Goal: Task Accomplishment & Management: Use online tool/utility

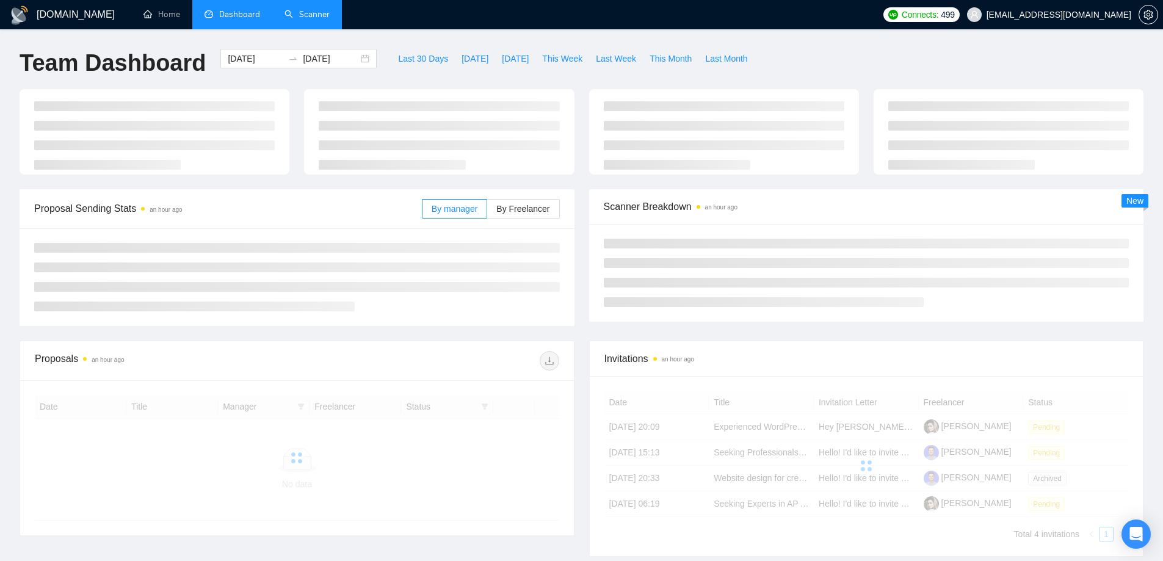
click at [295, 9] on link "Scanner" at bounding box center [307, 14] width 45 height 10
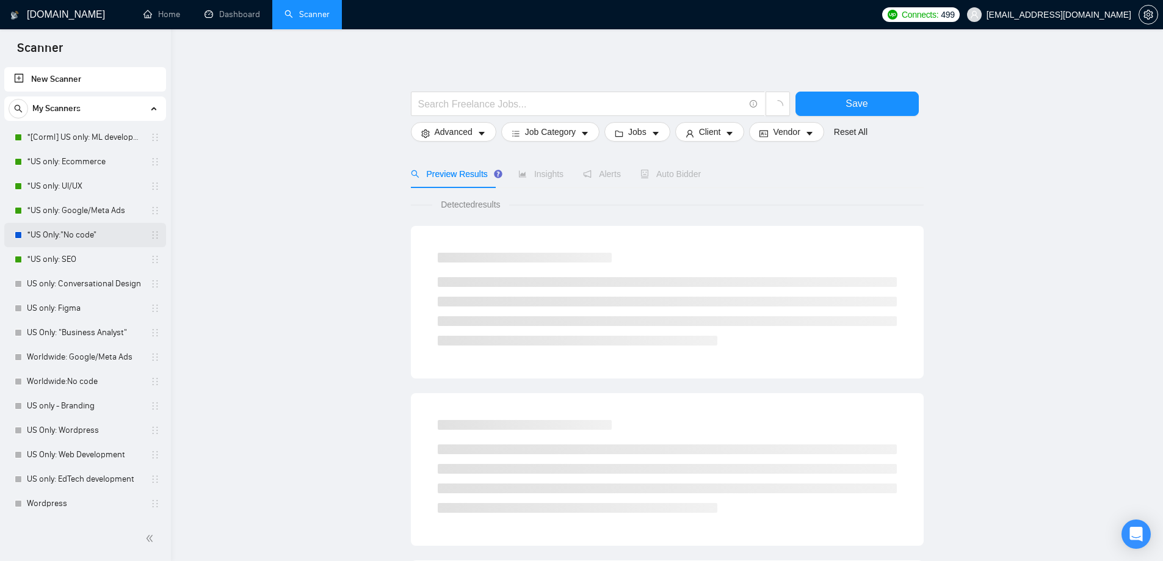
click at [70, 235] on link "*US Only:"No code"" at bounding box center [85, 235] width 116 height 24
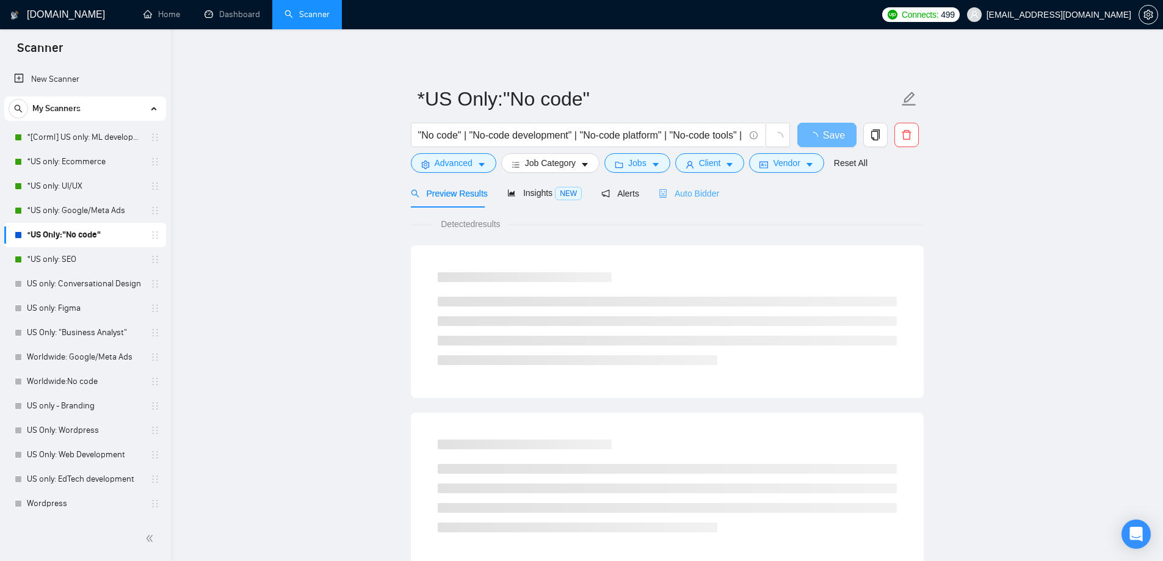
click at [693, 202] on div "Auto Bidder" at bounding box center [689, 193] width 60 height 29
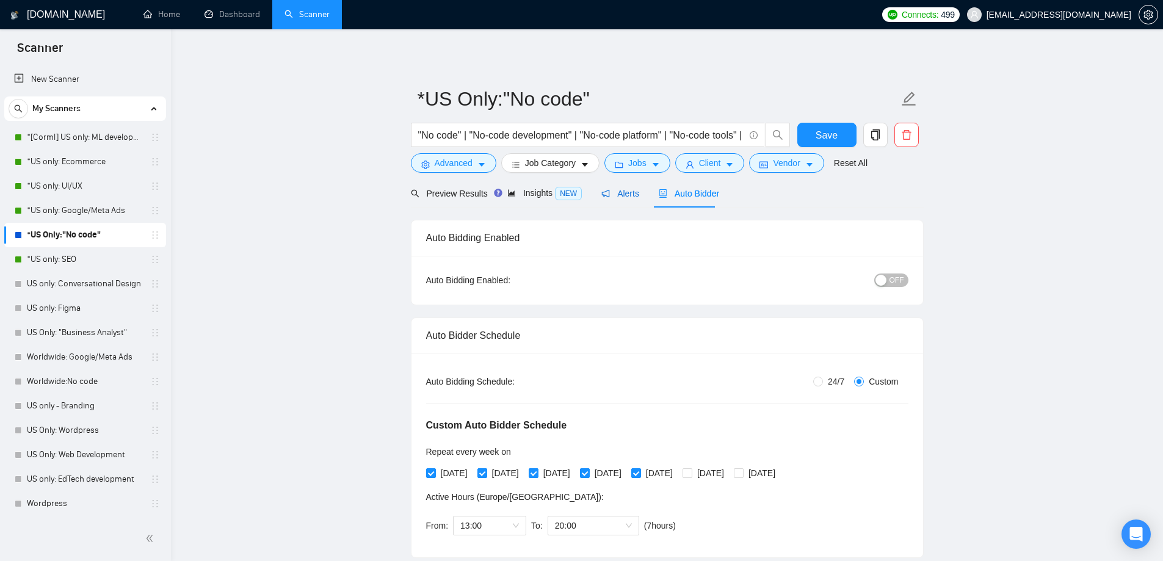
click at [617, 192] on span "Alerts" at bounding box center [621, 194] width 38 height 10
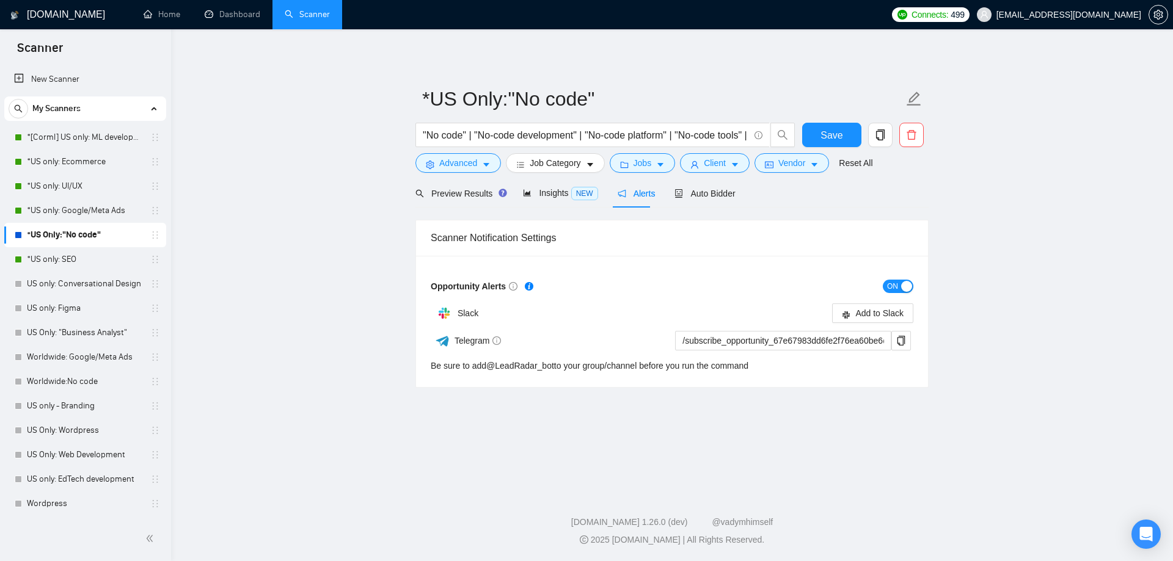
click at [893, 292] on span "ON" at bounding box center [892, 286] width 11 height 13
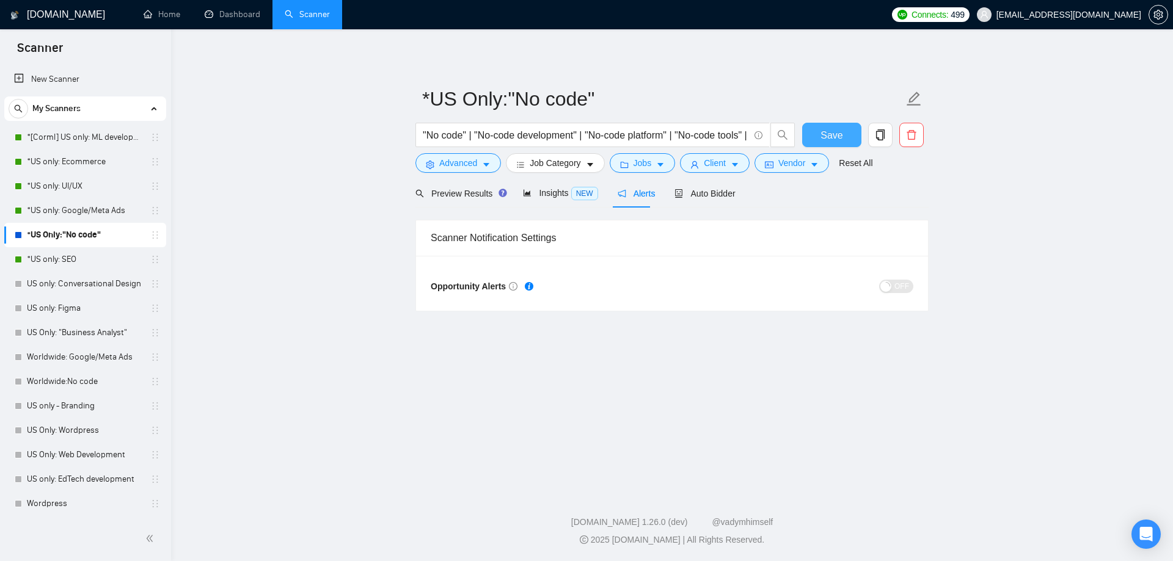
click at [831, 139] on span "Save" at bounding box center [831, 135] width 22 height 15
click at [462, 195] on span "Preview Results" at bounding box center [459, 194] width 88 height 10
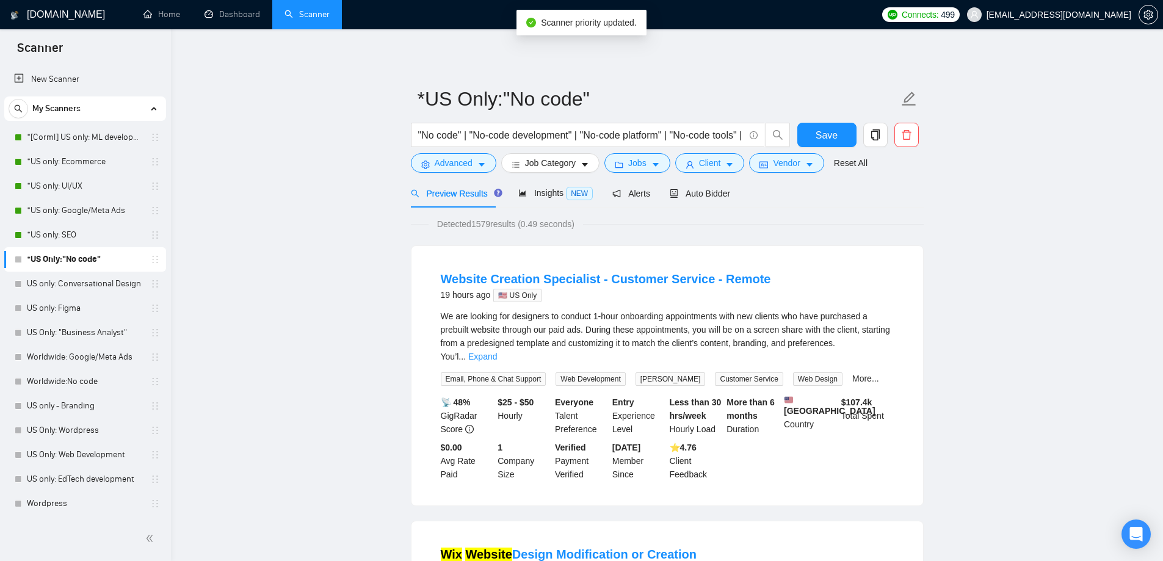
click at [86, 239] on link "*US only: SEO" at bounding box center [85, 235] width 116 height 24
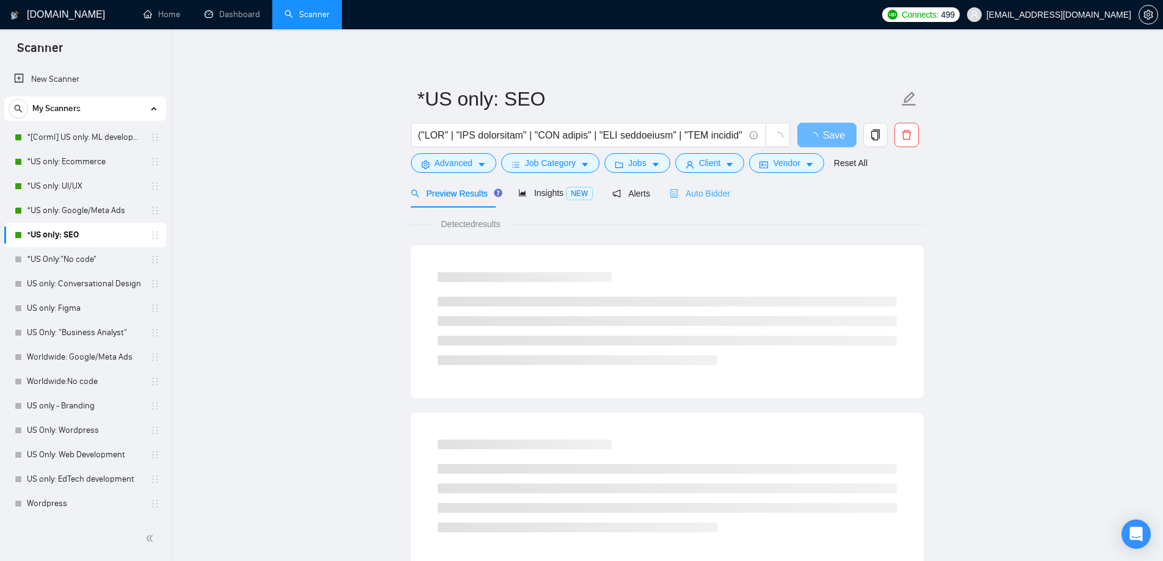
click at [702, 203] on div "Auto Bidder" at bounding box center [700, 193] width 60 height 29
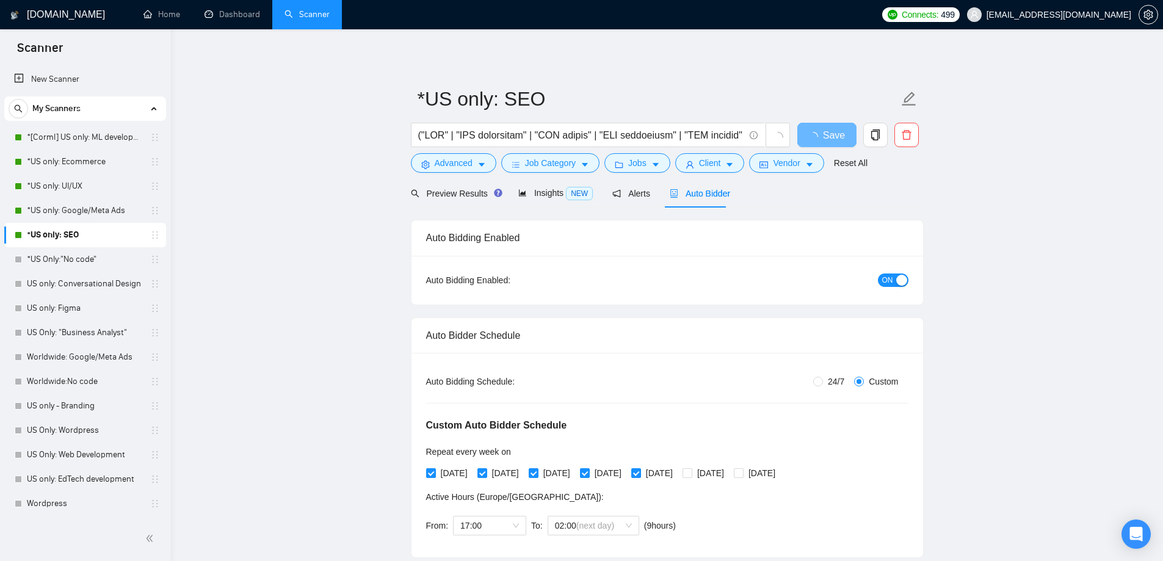
checkbox input "true"
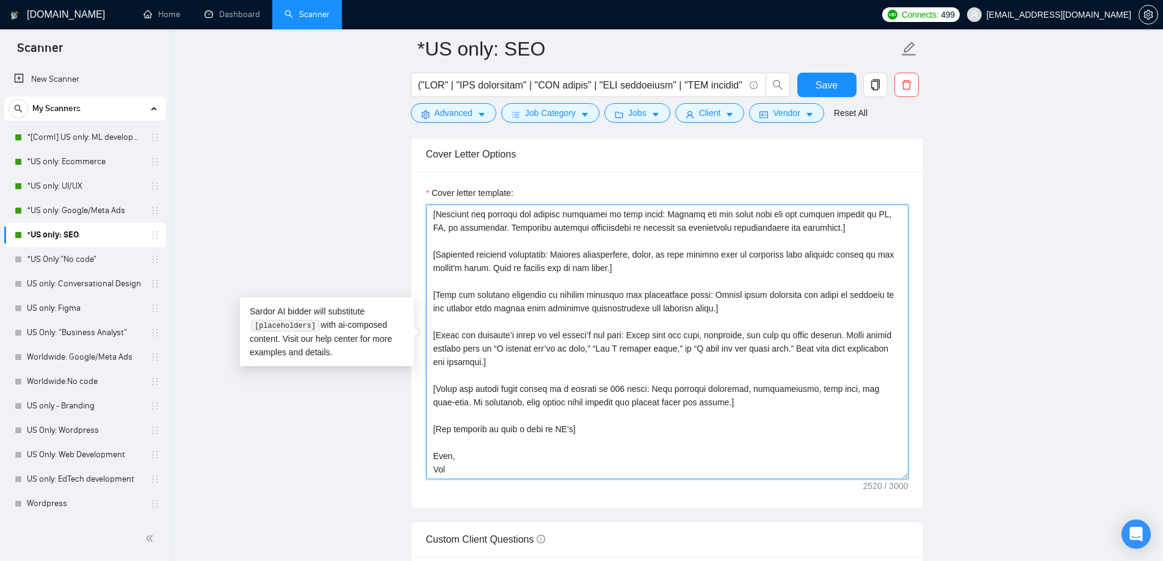
scroll to position [1673, 0]
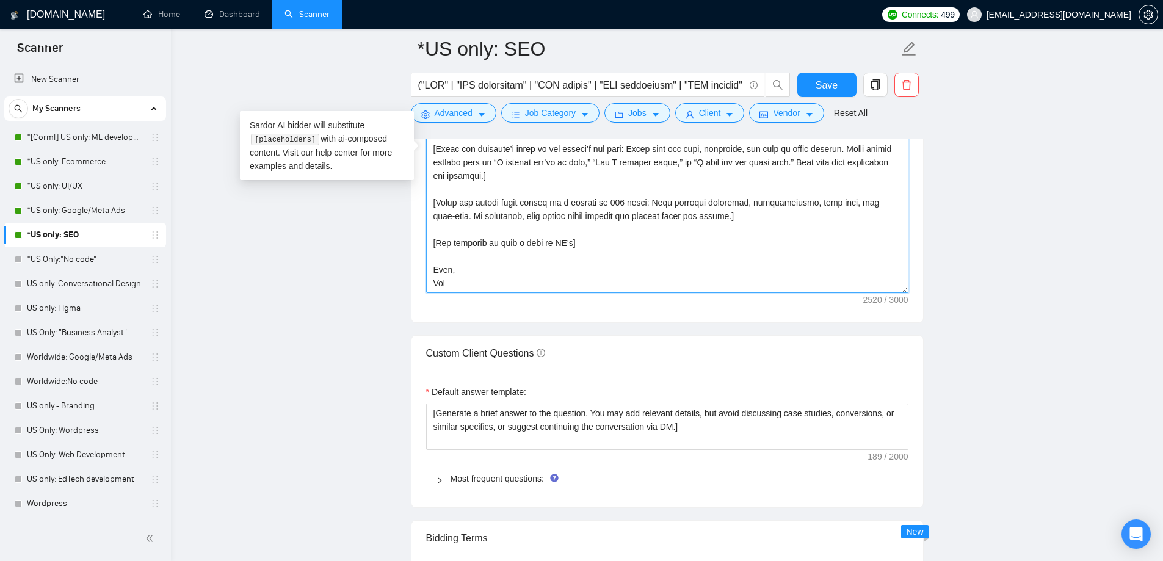
drag, startPoint x: 431, startPoint y: 293, endPoint x: 529, endPoint y: 287, distance: 98.5
click at [529, 287] on textarea "Cover letter template:" at bounding box center [667, 155] width 482 height 275
click at [89, 209] on link "*US only: Google/Meta Ads" at bounding box center [85, 210] width 116 height 24
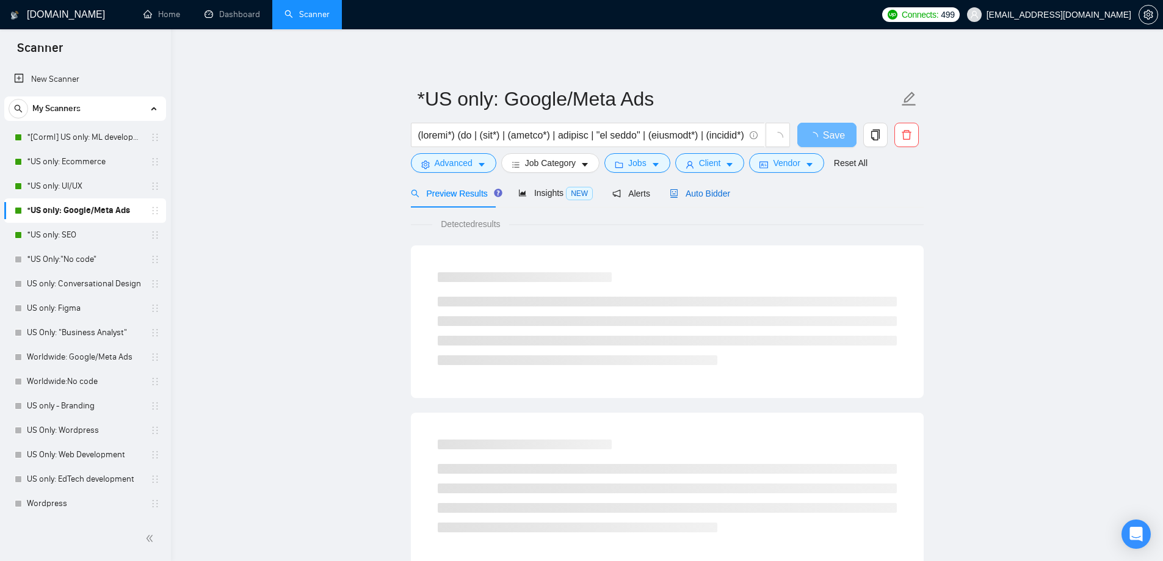
click at [694, 195] on span "Auto Bidder" at bounding box center [700, 194] width 60 height 10
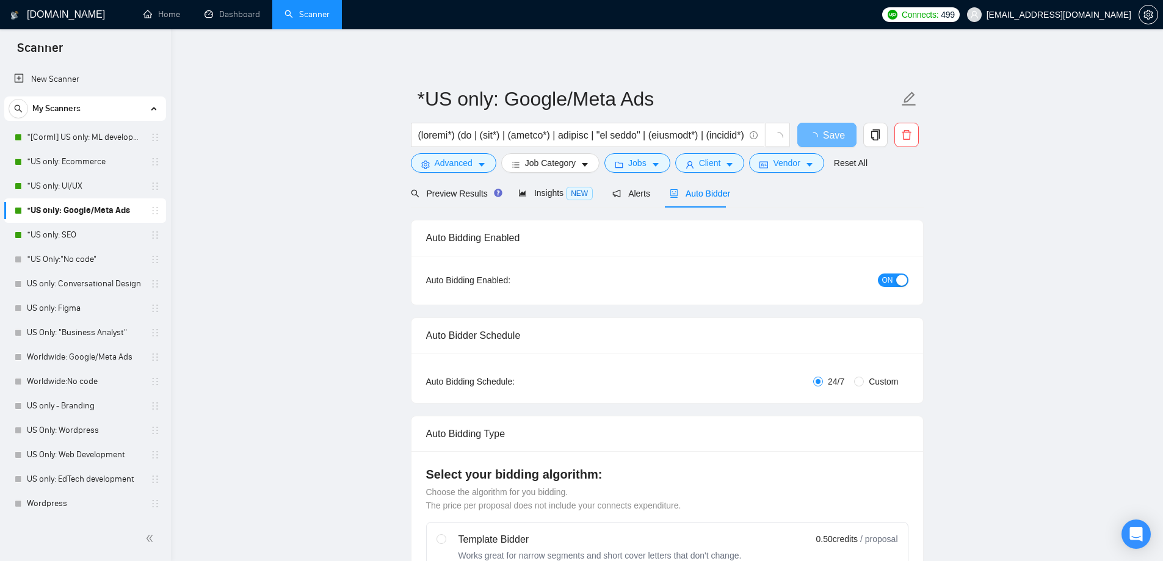
checkbox input "true"
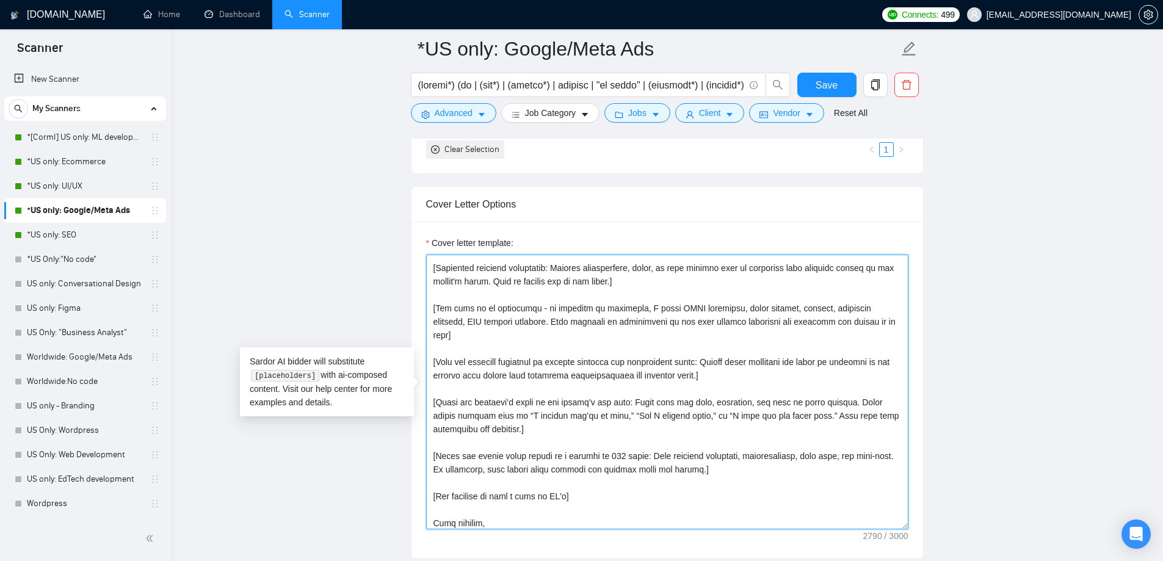
scroll to position [309, 0]
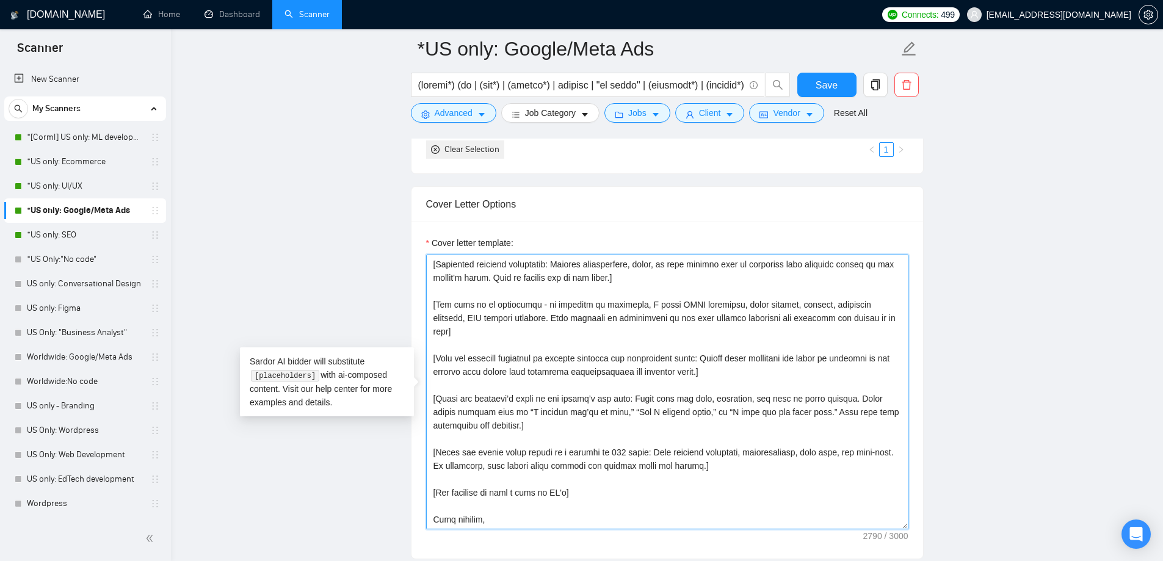
drag, startPoint x: 431, startPoint y: 268, endPoint x: 600, endPoint y: 517, distance: 300.7
click at [600, 517] on textarea "Cover letter template:" at bounding box center [667, 392] width 482 height 275
